Goal: Information Seeking & Learning: Compare options

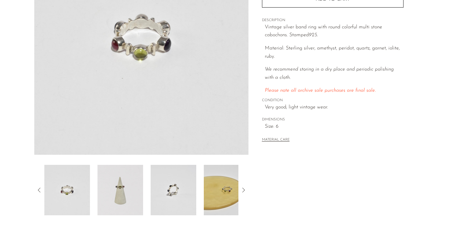
scroll to position [118, 0]
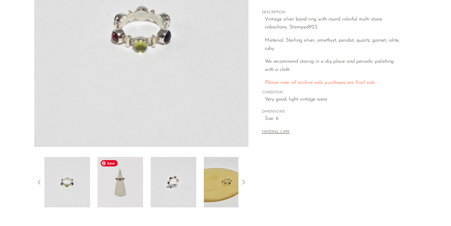
click at [121, 178] on img at bounding box center [121, 182] width 46 height 50
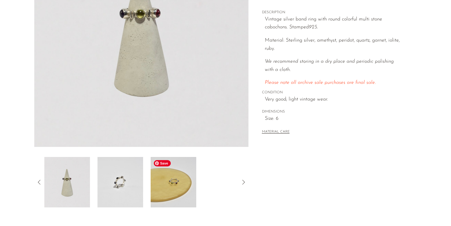
click at [168, 183] on img at bounding box center [174, 182] width 46 height 50
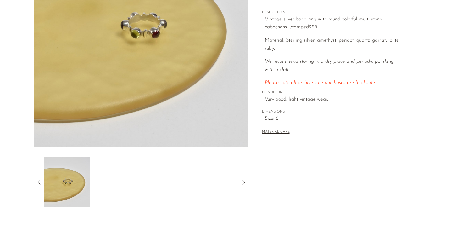
click at [38, 181] on icon at bounding box center [40, 182] width 8 height 8
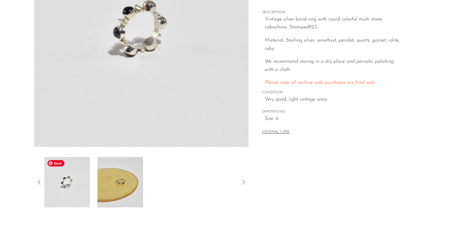
click at [69, 184] on img at bounding box center [67, 182] width 46 height 50
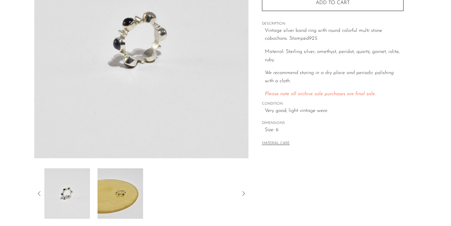
scroll to position [110, 0]
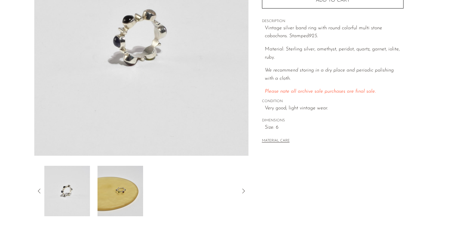
click at [39, 188] on icon at bounding box center [40, 191] width 8 height 8
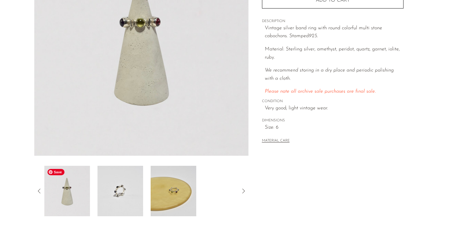
click at [76, 186] on img at bounding box center [67, 191] width 46 height 50
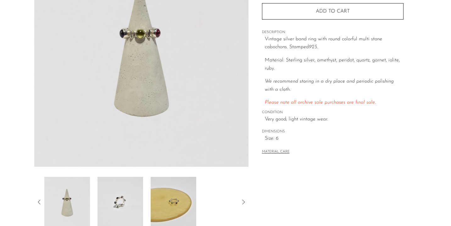
click at [40, 200] on icon at bounding box center [39, 201] width 3 height 5
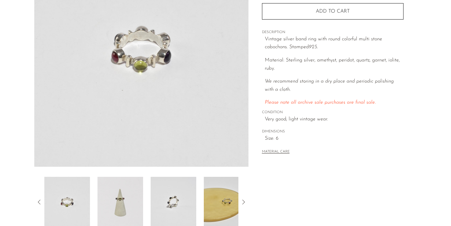
click at [38, 201] on icon at bounding box center [40, 202] width 8 height 8
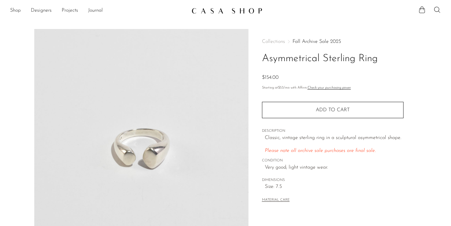
scroll to position [47, 0]
